Goal: Task Accomplishment & Management: Manage account settings

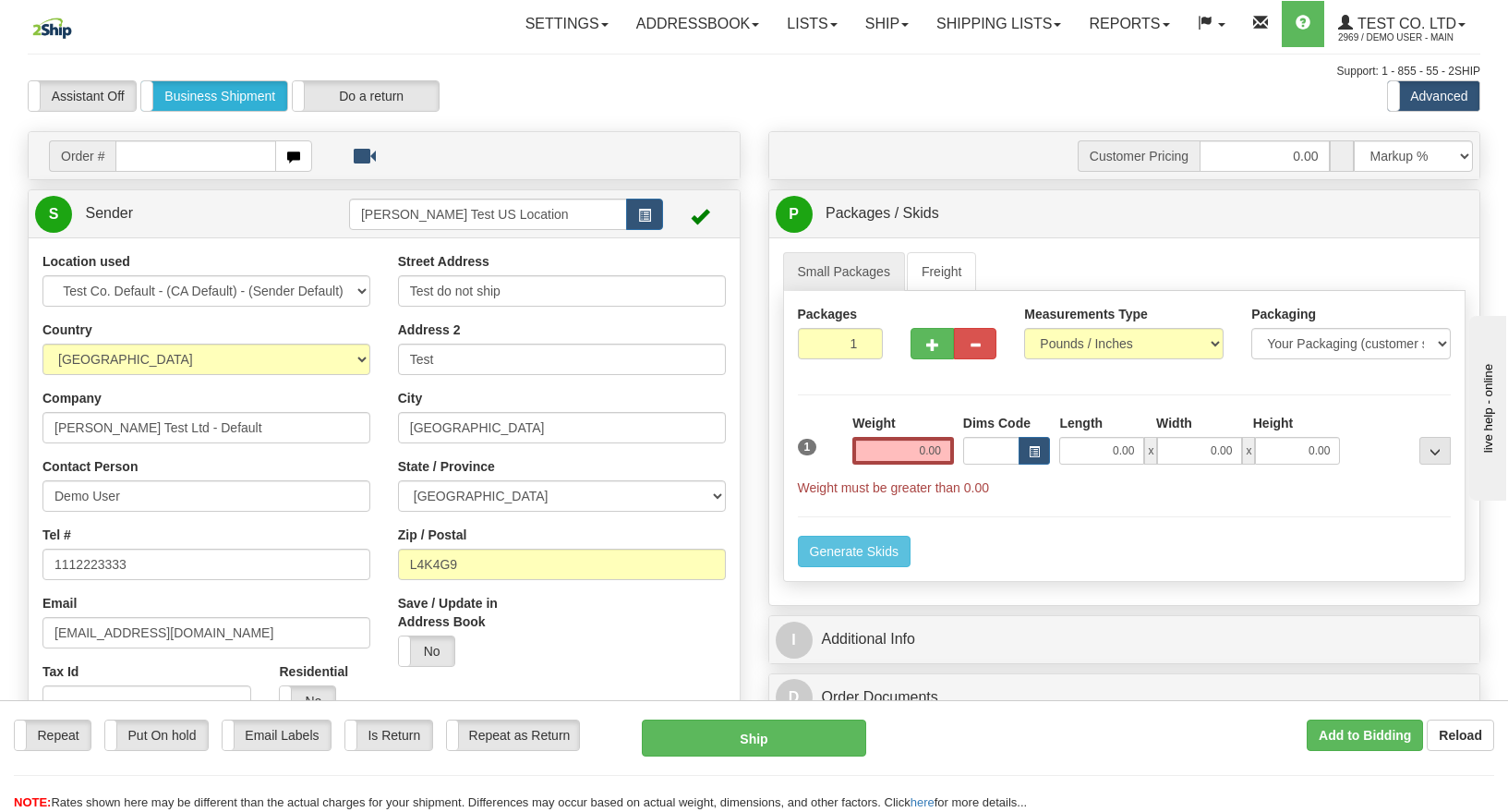
click at [865, 250] on div "Small Packages Freight Packages 1 1 Measurements Type" at bounding box center [1124, 421] width 711 height 368
click at [944, 264] on link "Freight" at bounding box center [941, 272] width 70 height 39
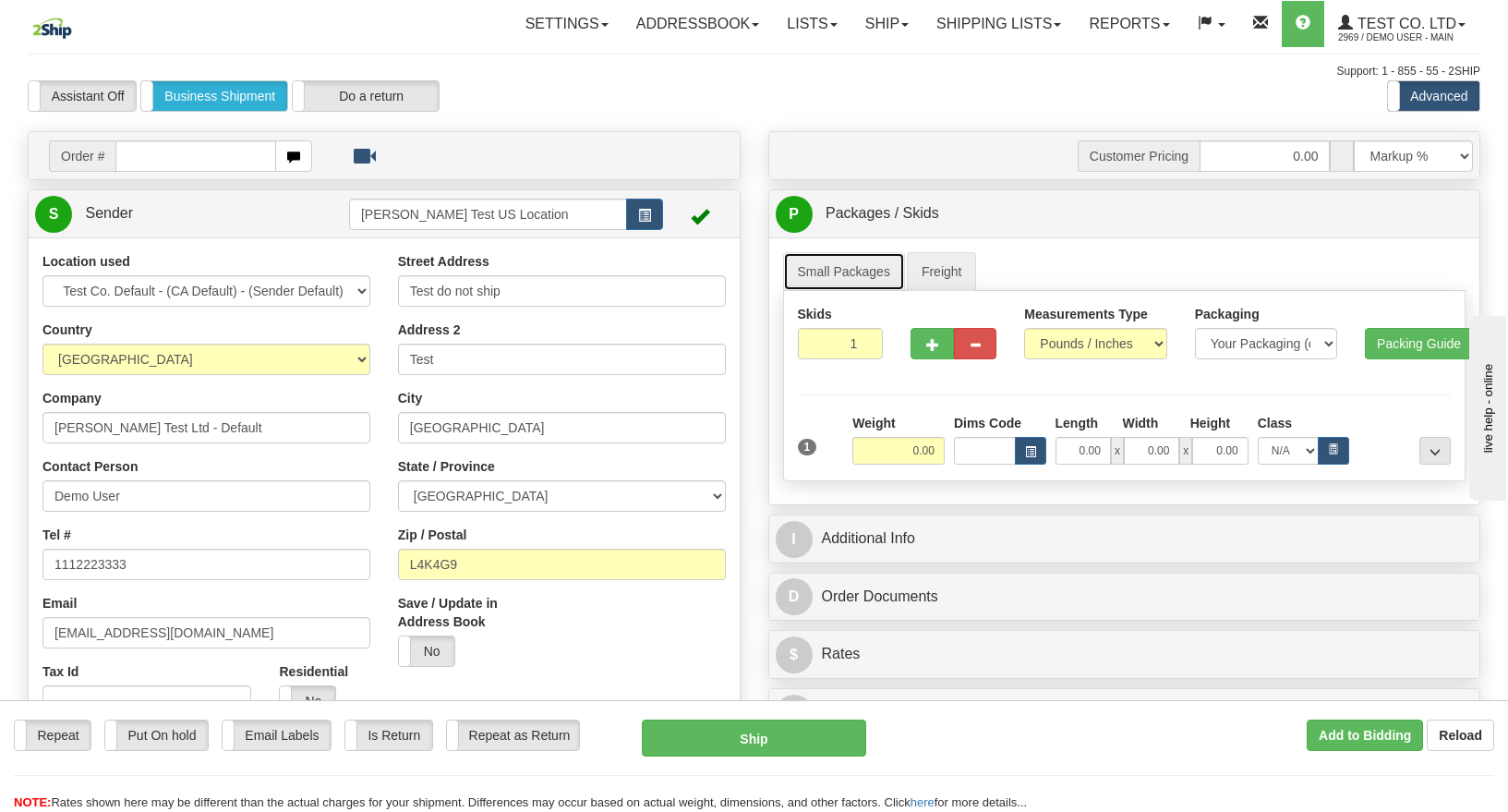
click at [847, 273] on link "Small Packages" at bounding box center [844, 272] width 122 height 39
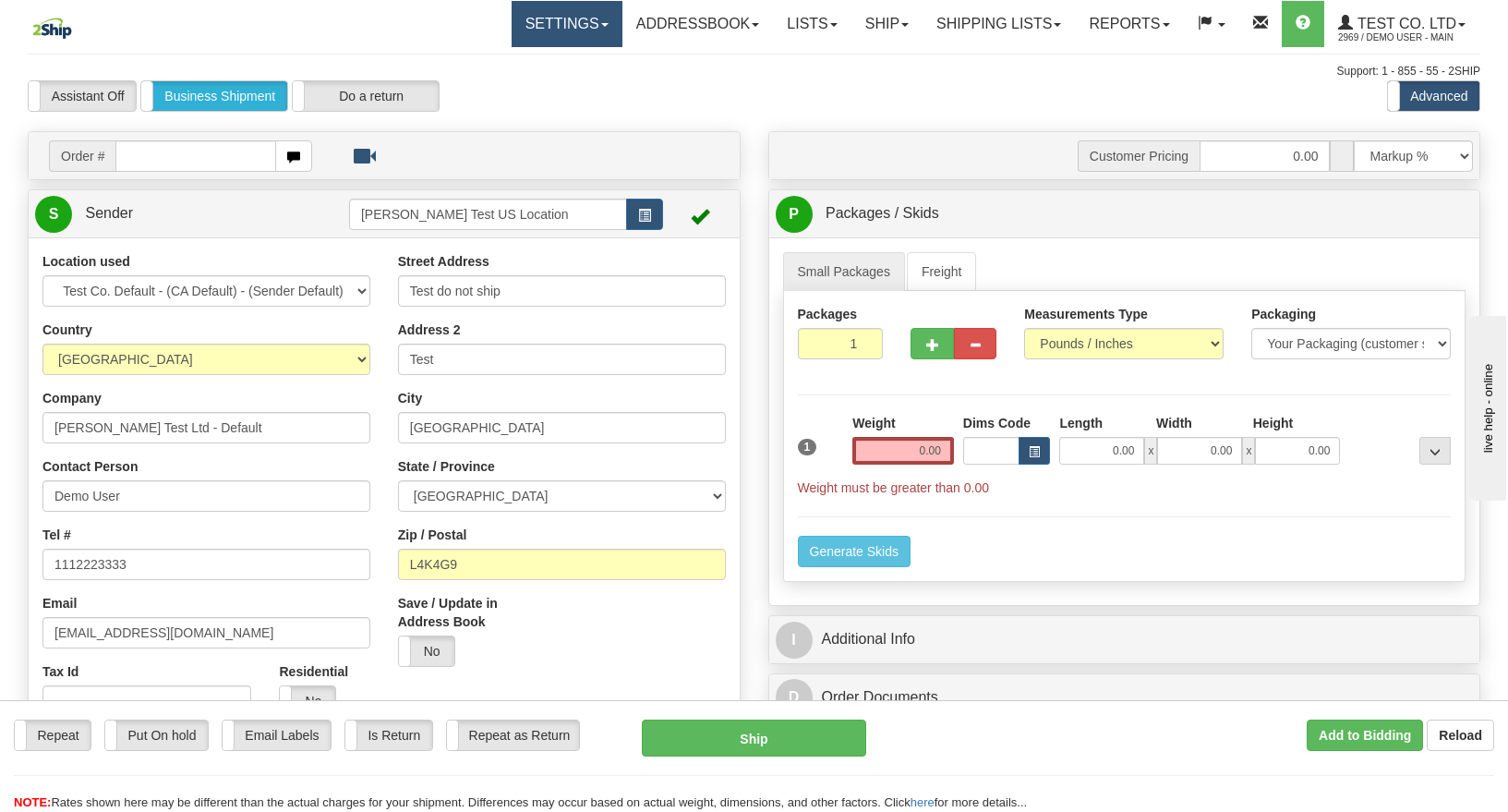
click at [551, 18] on link "Settings" at bounding box center [567, 24] width 111 height 46
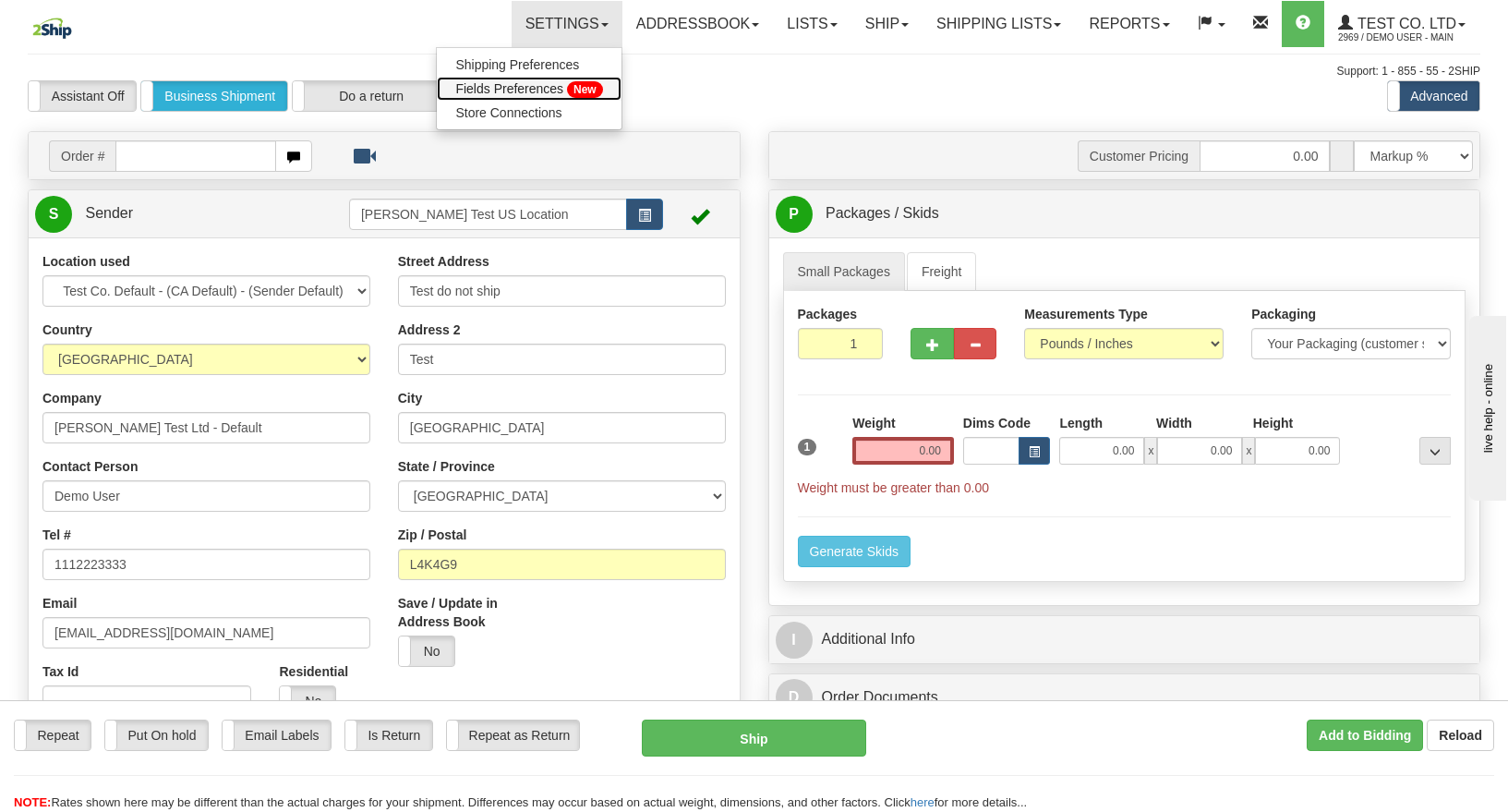
click at [508, 89] on span "Fields Preferences" at bounding box center [510, 88] width 108 height 14
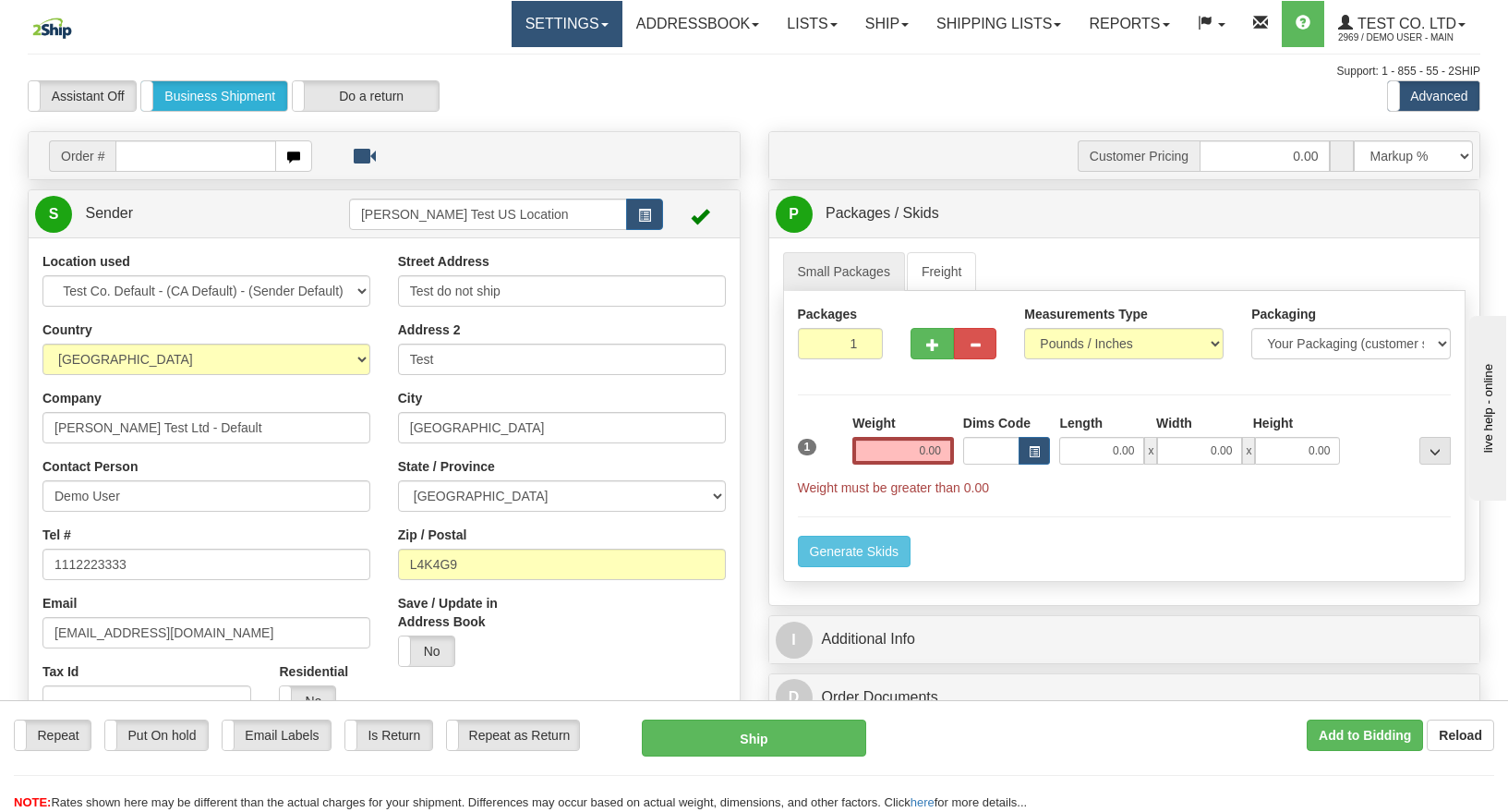
click at [557, 28] on link "Settings" at bounding box center [567, 24] width 111 height 46
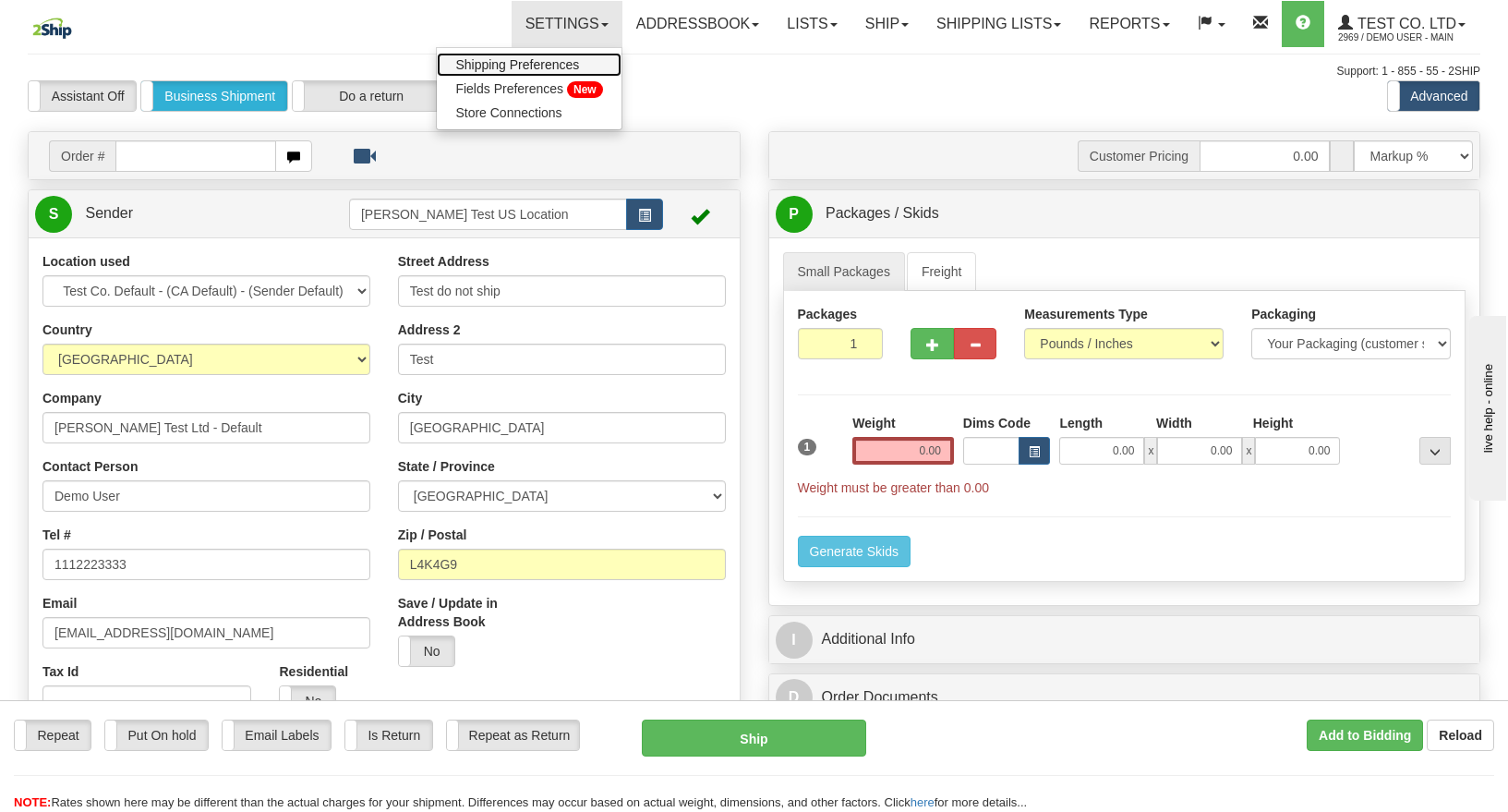
click at [483, 63] on span "Shipping Preferences" at bounding box center [517, 64] width 123 height 14
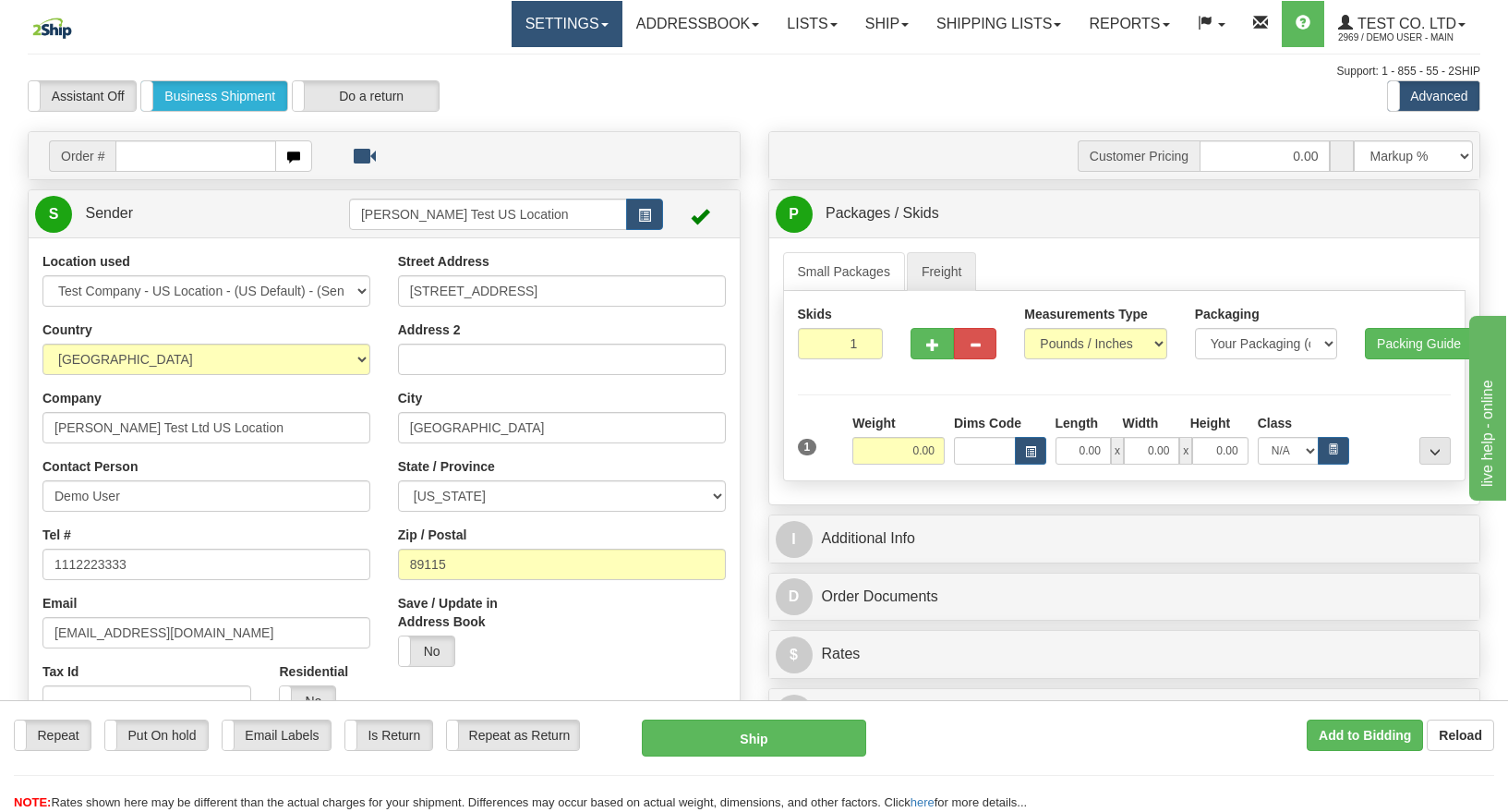
drag, startPoint x: 530, startPoint y: 23, endPoint x: 513, endPoint y: 44, distance: 27.0
click at [530, 21] on link "Settings" at bounding box center [567, 24] width 111 height 46
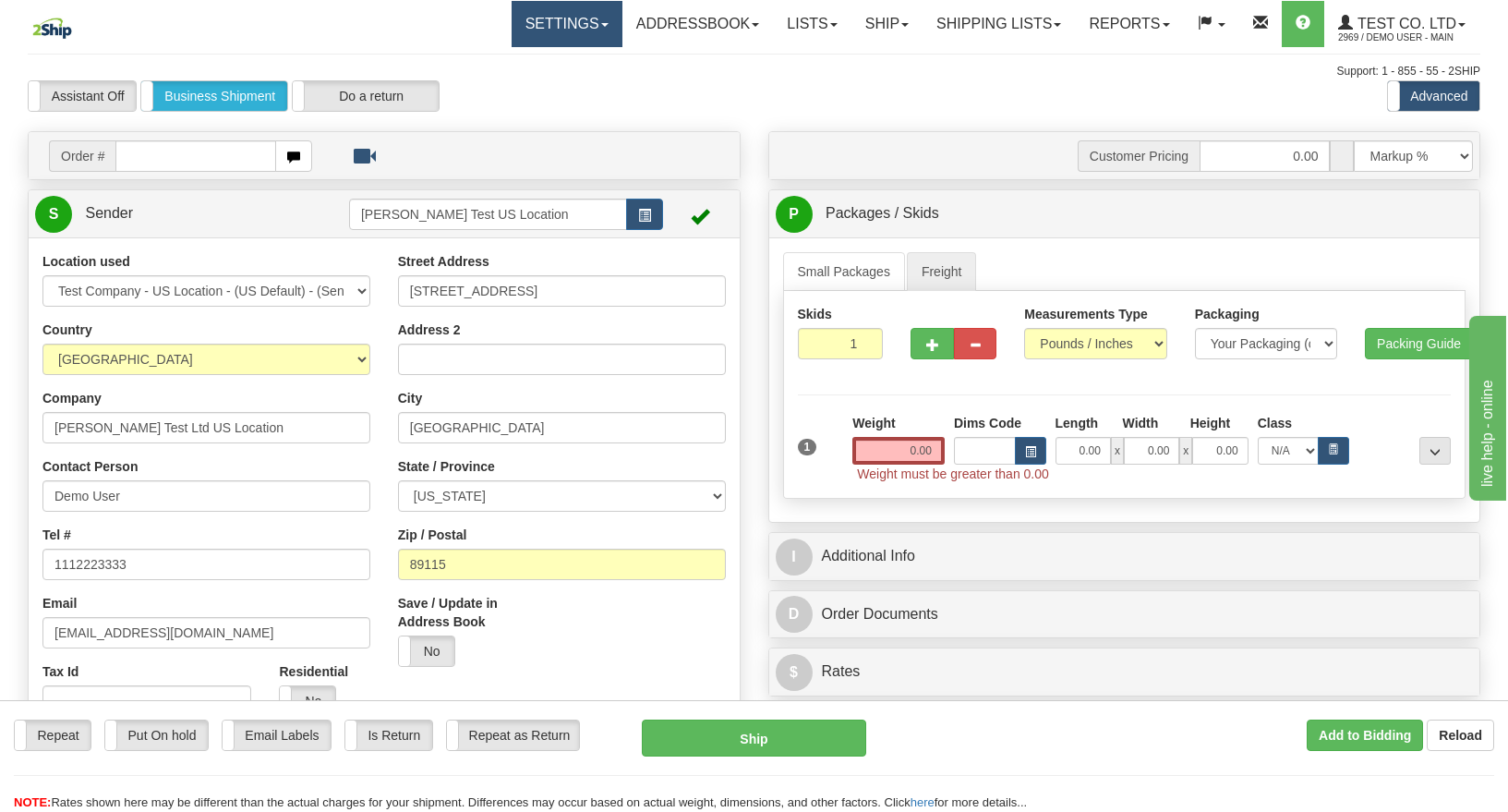
click at [523, 26] on link "Settings" at bounding box center [567, 24] width 111 height 46
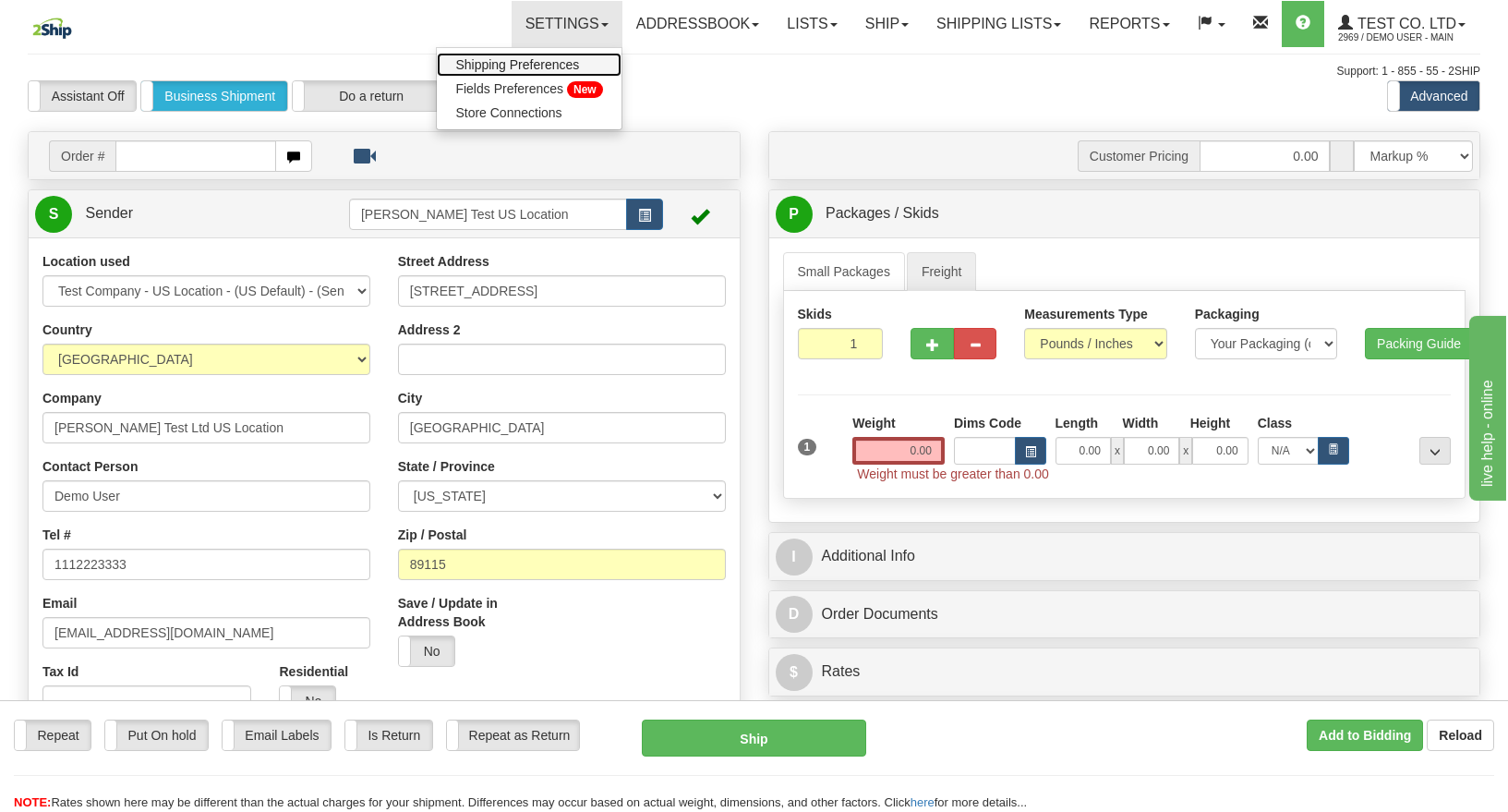
click at [486, 60] on span "Shipping Preferences" at bounding box center [517, 64] width 123 height 14
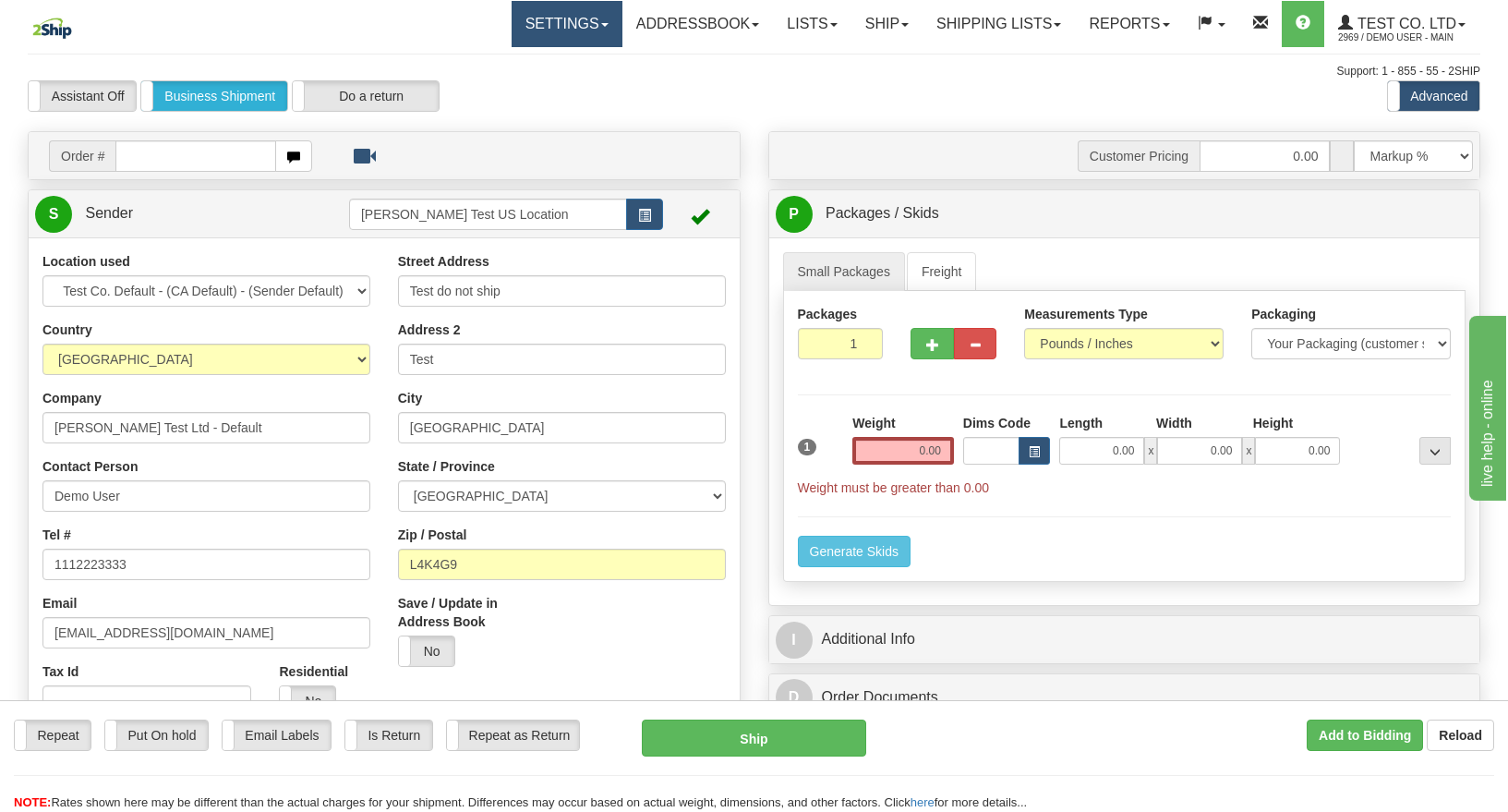
drag, startPoint x: 485, startPoint y: 28, endPoint x: 494, endPoint y: 21, distance: 11.4
click at [489, 25] on div "Settings Shipping Preferences Fields Preferences New Store Connections Addressb…" at bounding box center [882, 24] width 1195 height 46
click at [563, 29] on link "Settings" at bounding box center [567, 24] width 111 height 46
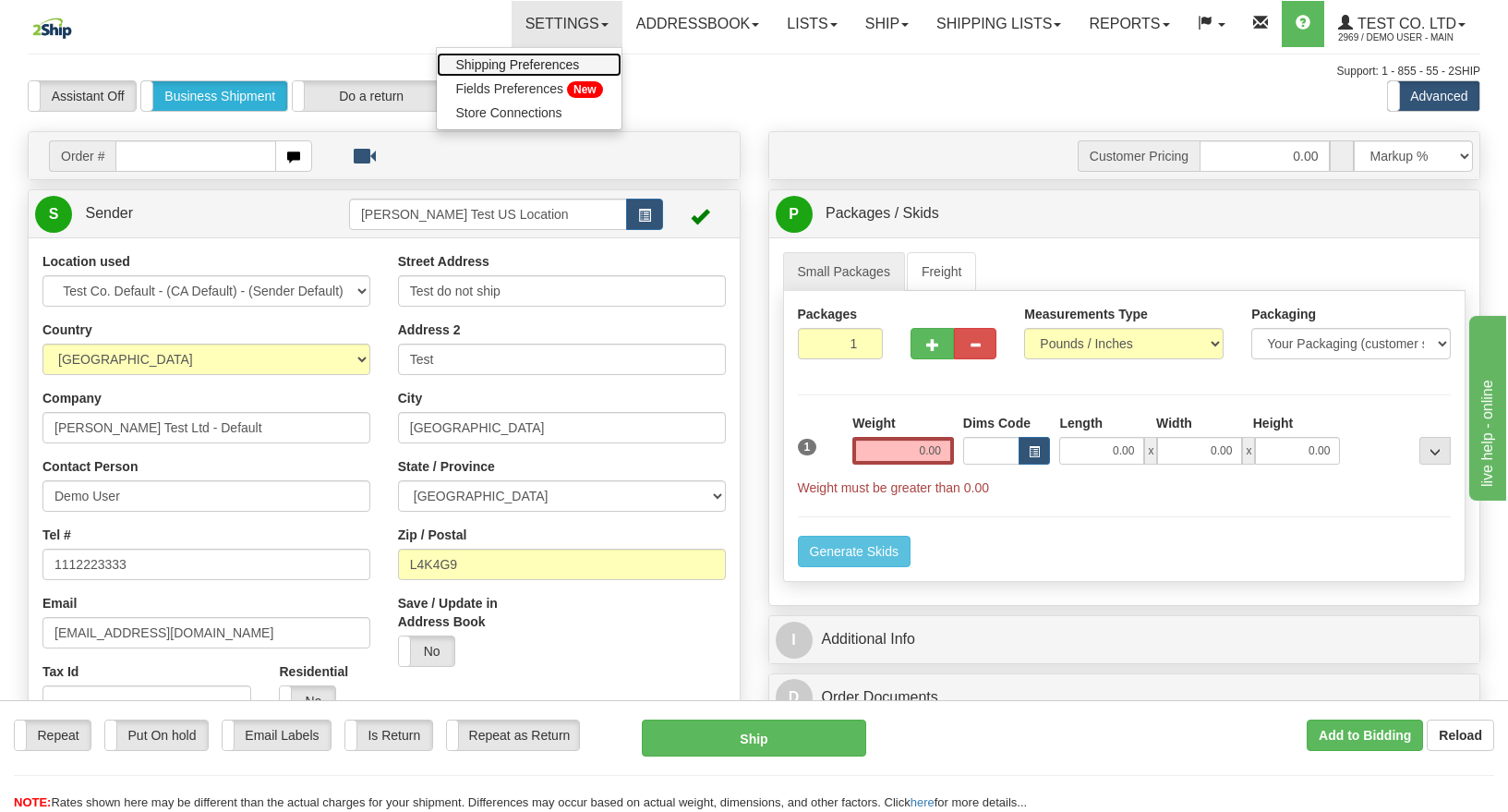
click at [504, 63] on span "Shipping Preferences" at bounding box center [517, 64] width 123 height 14
